Goal: Communication & Community: Answer question/provide support

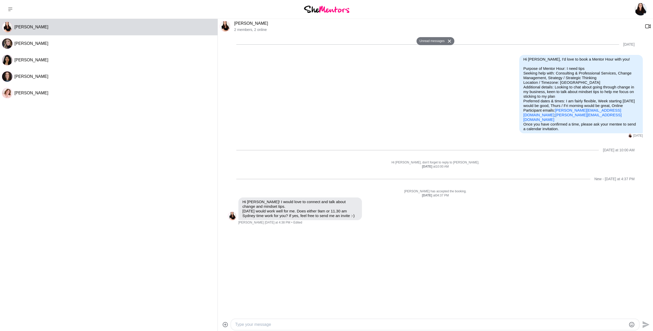
click at [243, 322] on textarea "Type your message" at bounding box center [430, 324] width 391 height 6
drag, startPoint x: 243, startPoint y: 323, endPoint x: 240, endPoint y: 323, distance: 3.1
click at [240, 323] on textarea "Hi [PERSON_NAME], perfect" at bounding box center [430, 324] width 391 height 6
click at [285, 325] on textarea "Hi [PERSON_NAME], perfect" at bounding box center [430, 324] width 391 height 6
click at [367, 321] on textarea "Hi [PERSON_NAME], 9am is perfect, I will send a teams invite now. Thank you" at bounding box center [430, 324] width 391 height 6
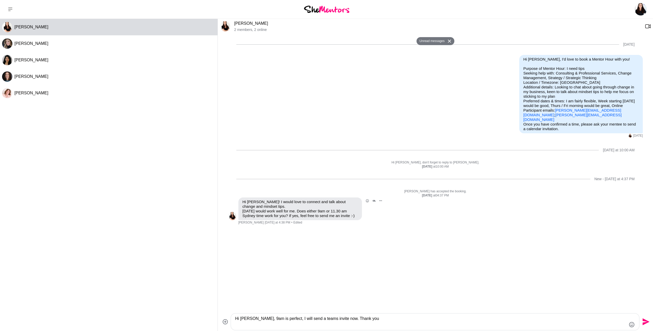
type textarea "Hi [PERSON_NAME], 9am is perfect, I will send a teams invite now. Thank you"
click at [327, 203] on p "Hi [PERSON_NAME]! I would love to connect and talk about change and mindset tip…" at bounding box center [300, 208] width 115 height 19
drag, startPoint x: 603, startPoint y: 111, endPoint x: 555, endPoint y: 111, distance: 47.6
click at [555, 111] on p "Purpose of Mentor Hour: I need tips Seeking help with: Consulting & Professiona…" at bounding box center [580, 94] width 115 height 56
copy p "[PERSON_NAME][EMAIL_ADDRESS][DOMAIN_NAME] ;"
